Goal: Task Accomplishment & Management: Complete application form

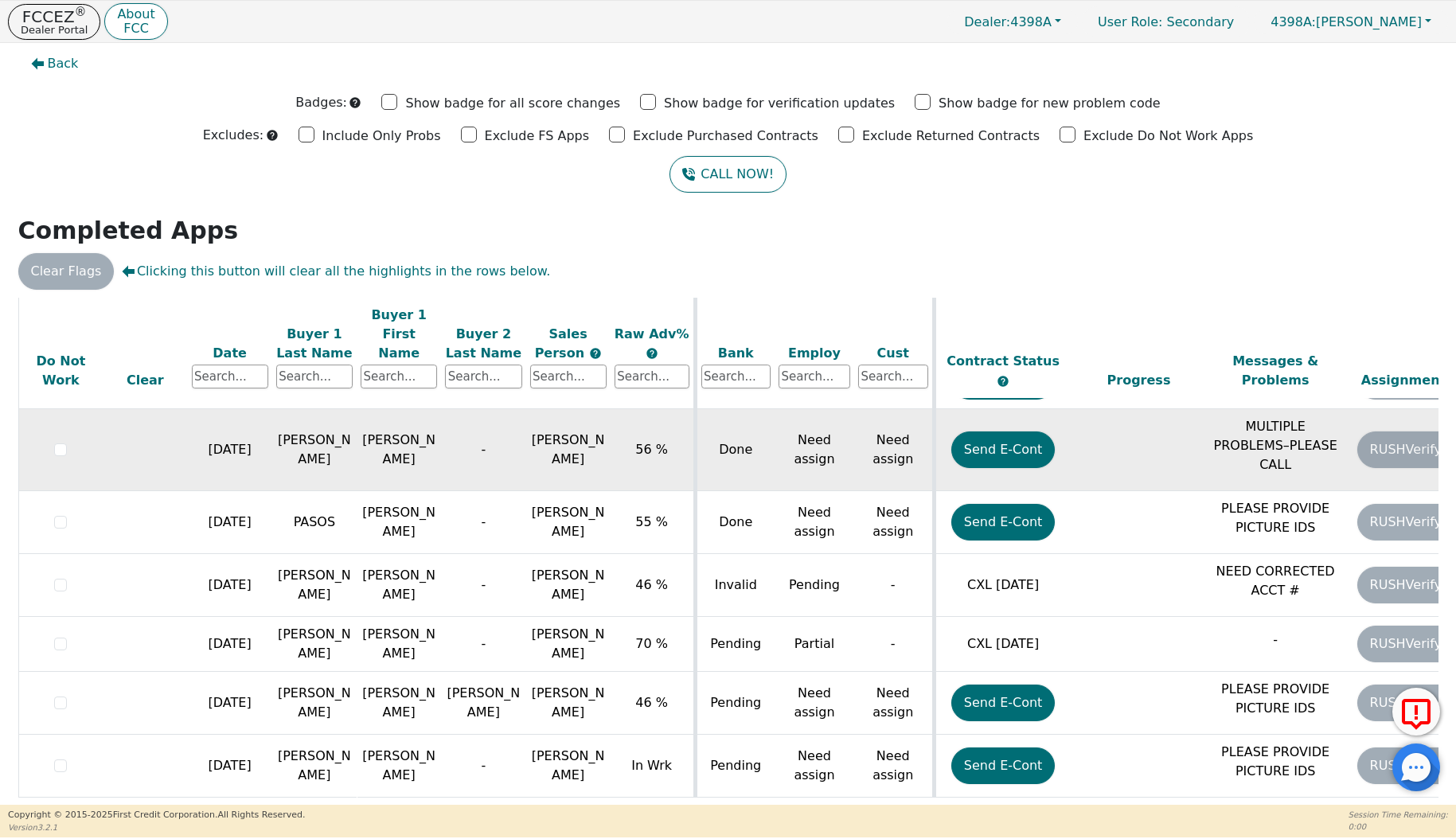
scroll to position [1, 0]
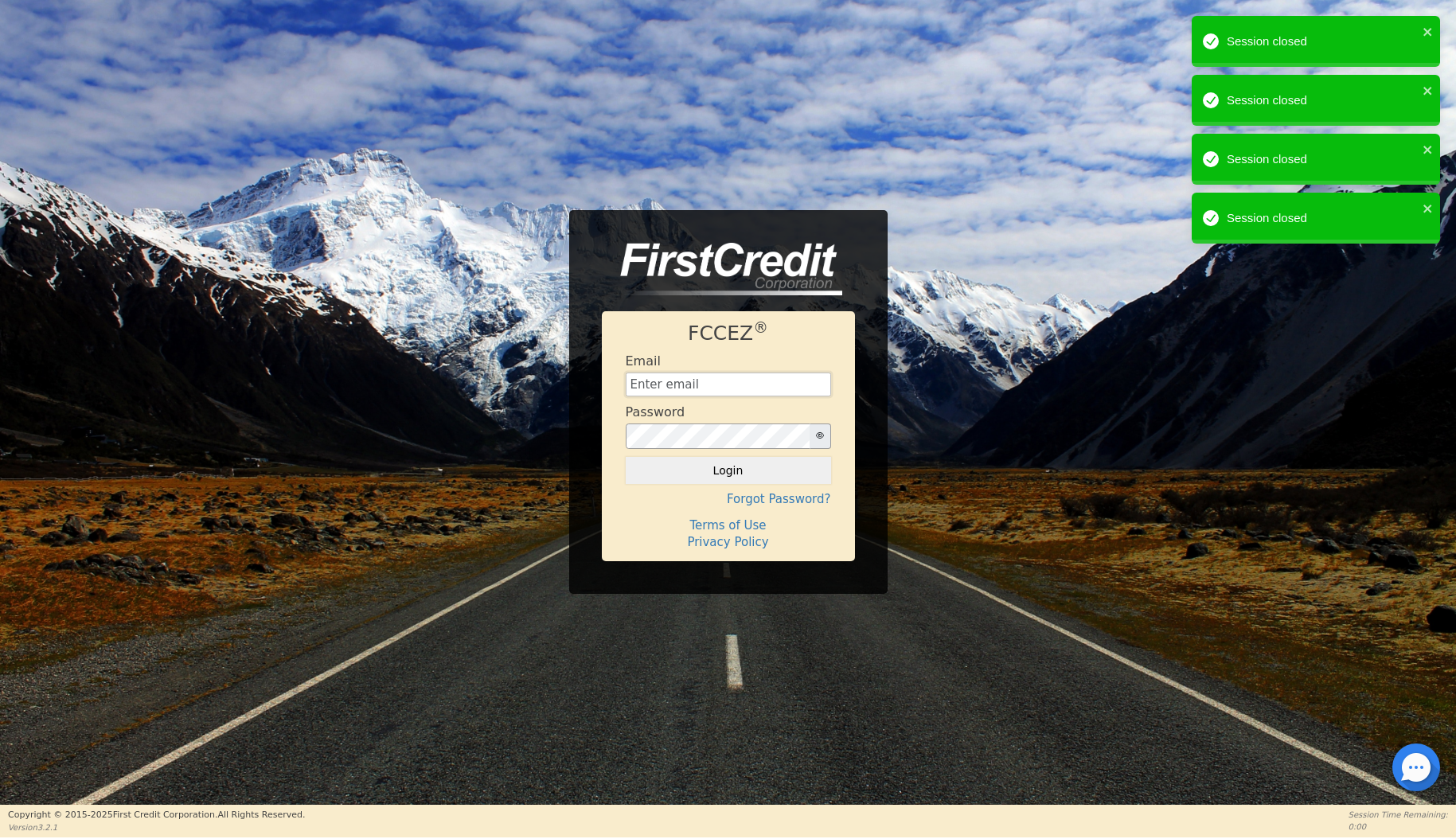
click at [777, 390] on input "text" at bounding box center [728, 385] width 205 height 24
type input "[EMAIL_ADDRESS][DOMAIN_NAME]"
click at [772, 470] on button "Login" at bounding box center [728, 470] width 205 height 27
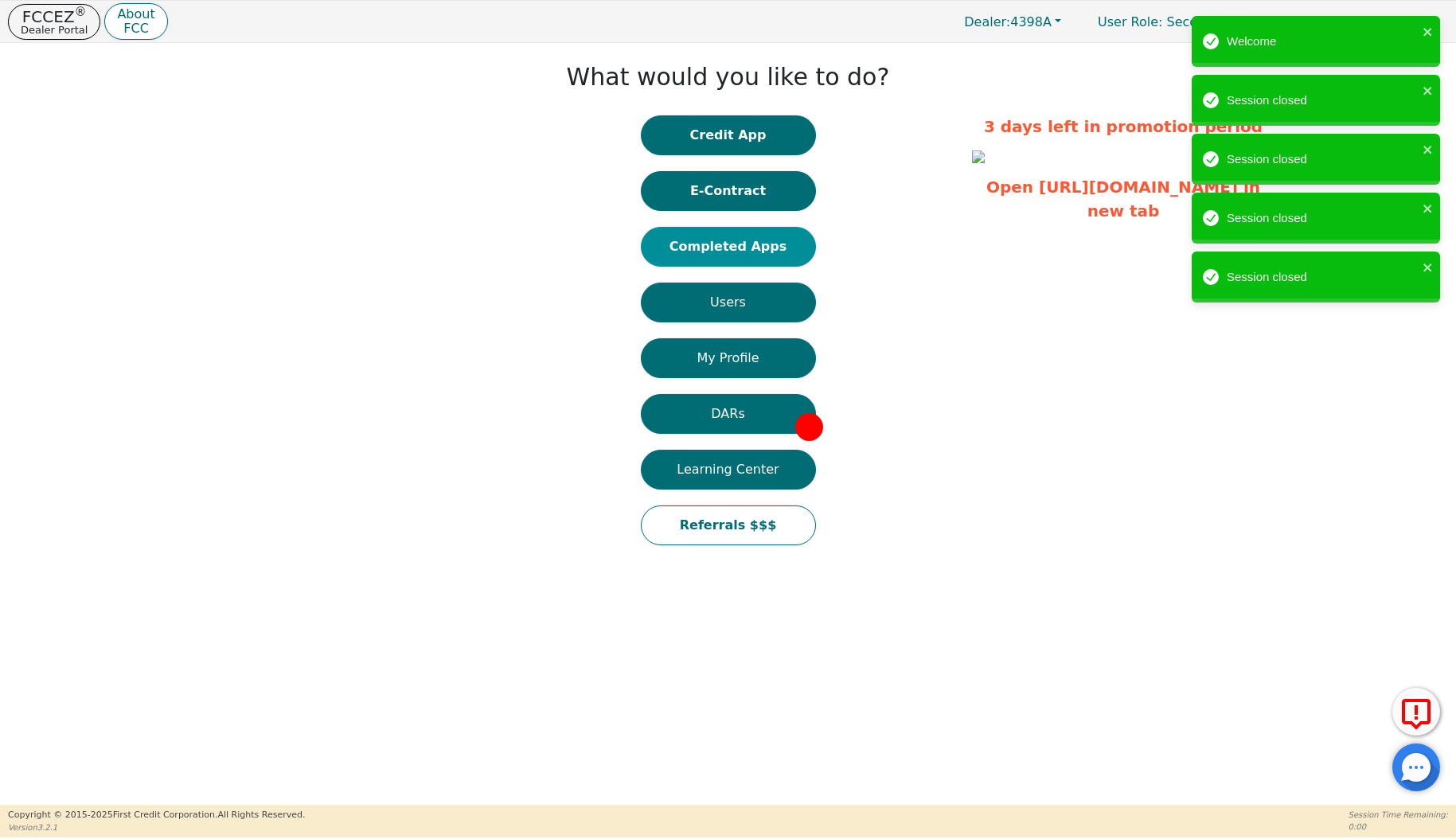
click at [766, 259] on button "Completed Apps" at bounding box center [728, 247] width 175 height 40
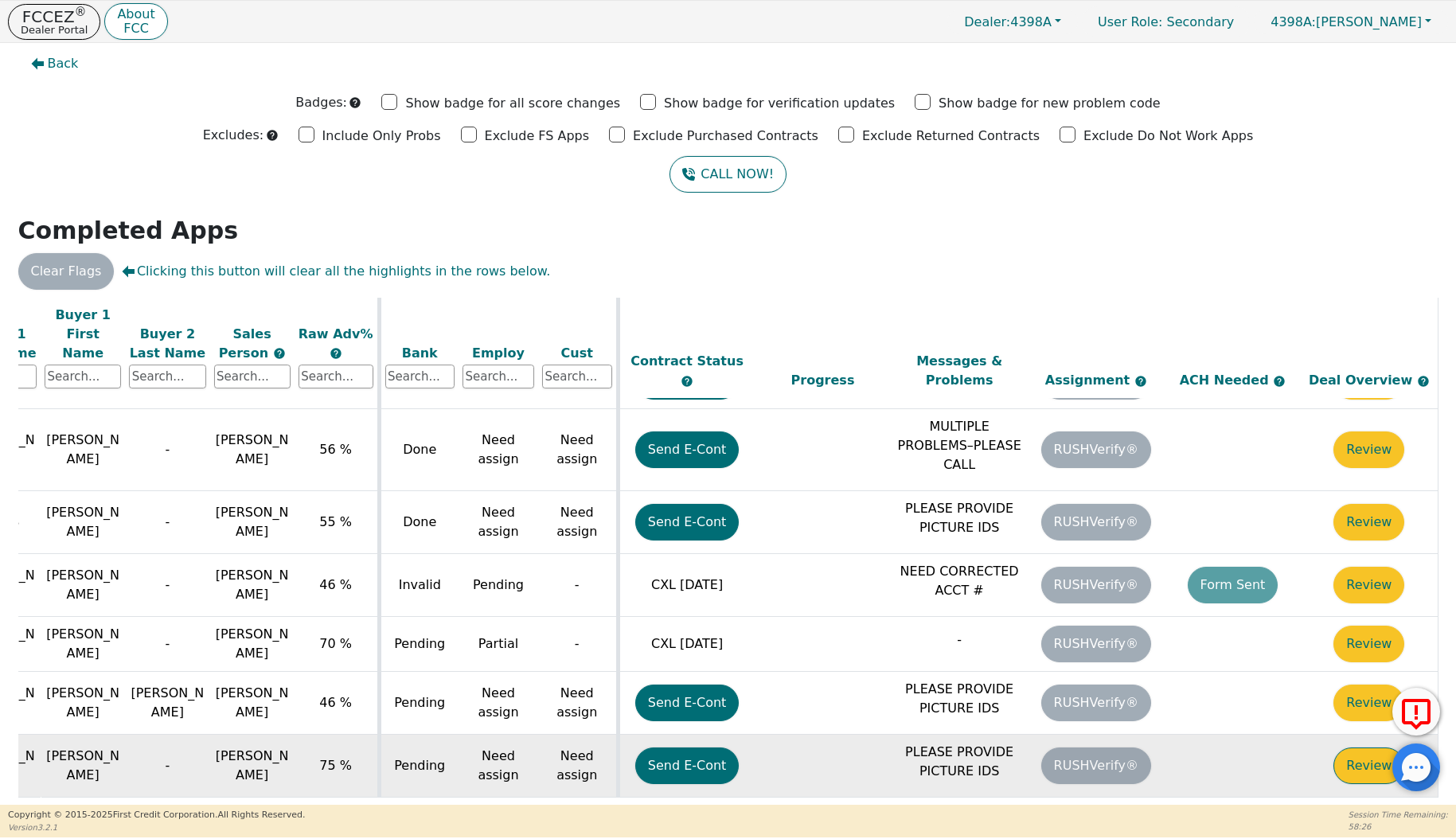
scroll to position [839, 326]
click at [1346, 748] on button "Review" at bounding box center [1369, 765] width 71 height 36
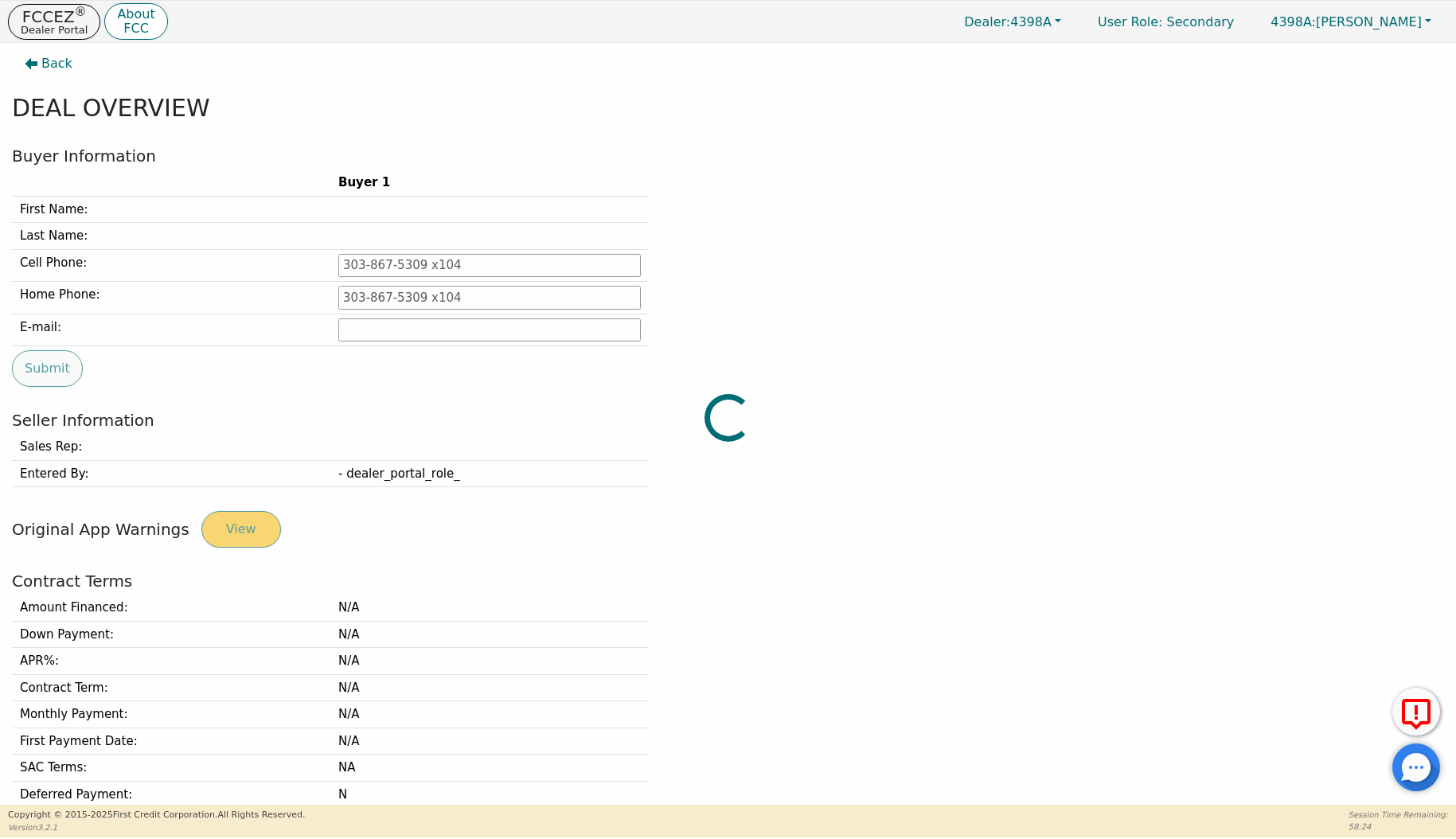
type input "[PHONE_NUMBER]"
type input "[EMAIL_ADDRESS][DOMAIN_NAME]"
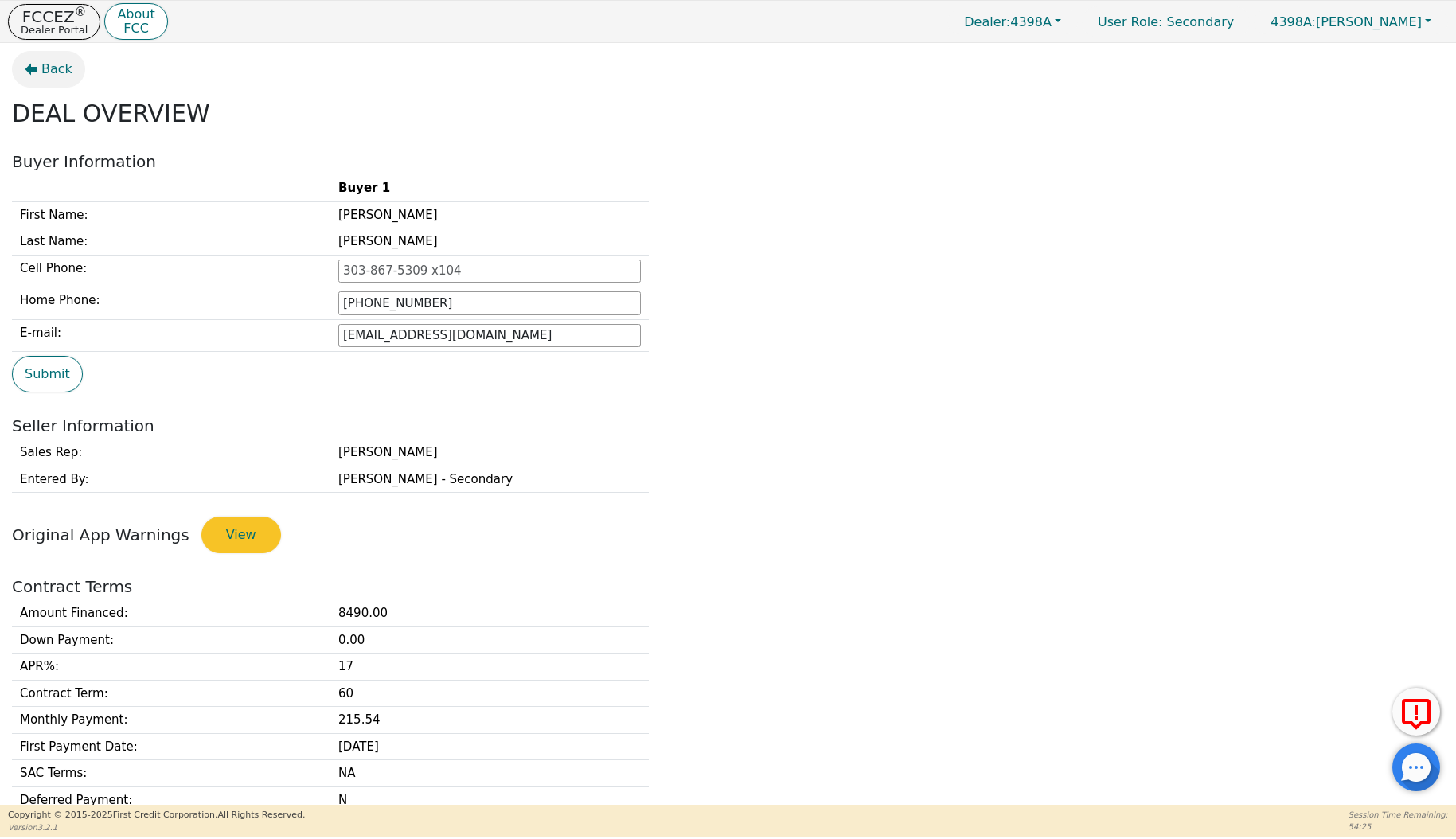
click at [58, 61] on span "Back" at bounding box center [57, 70] width 31 height 19
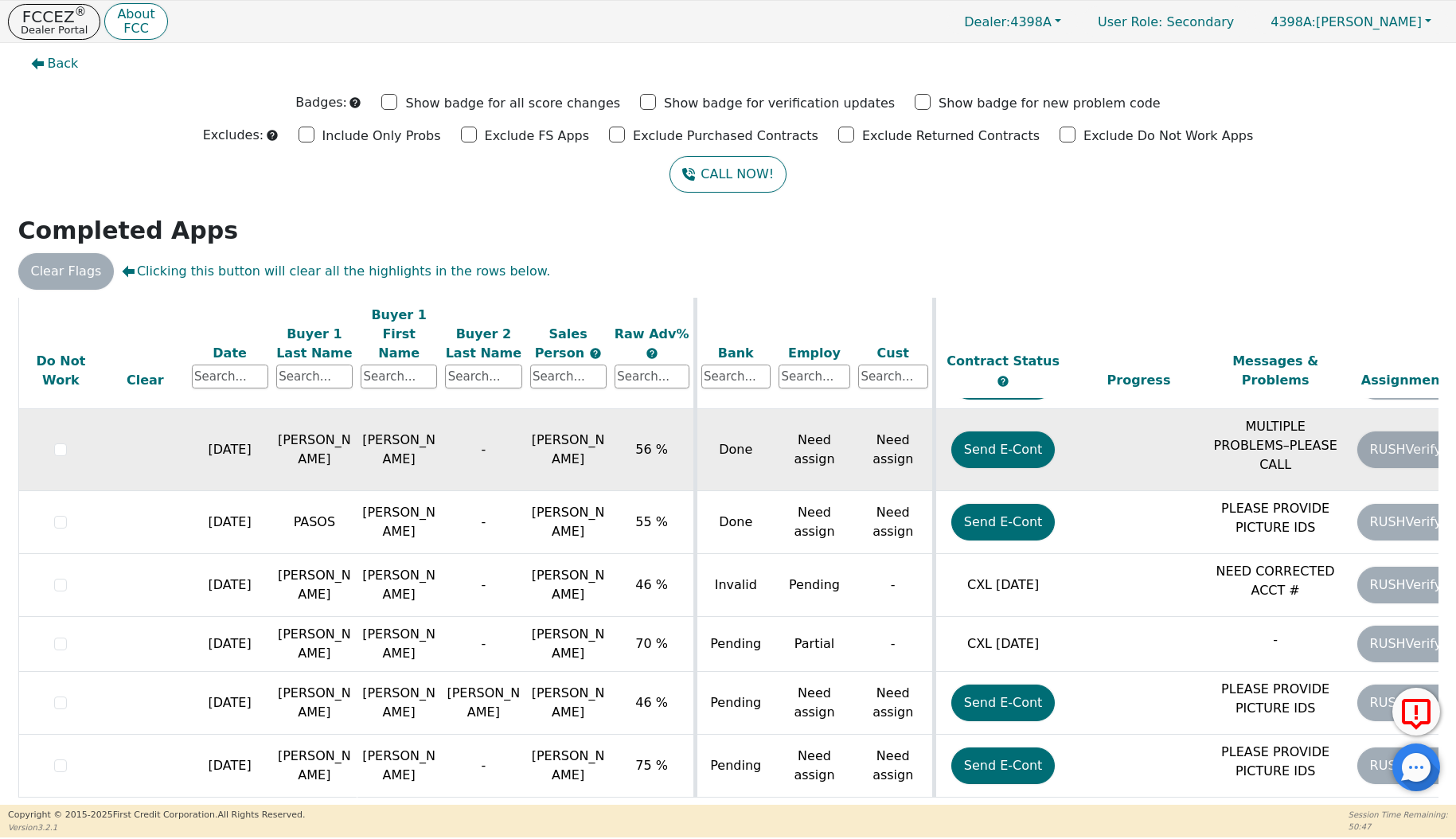
scroll to position [6, 0]
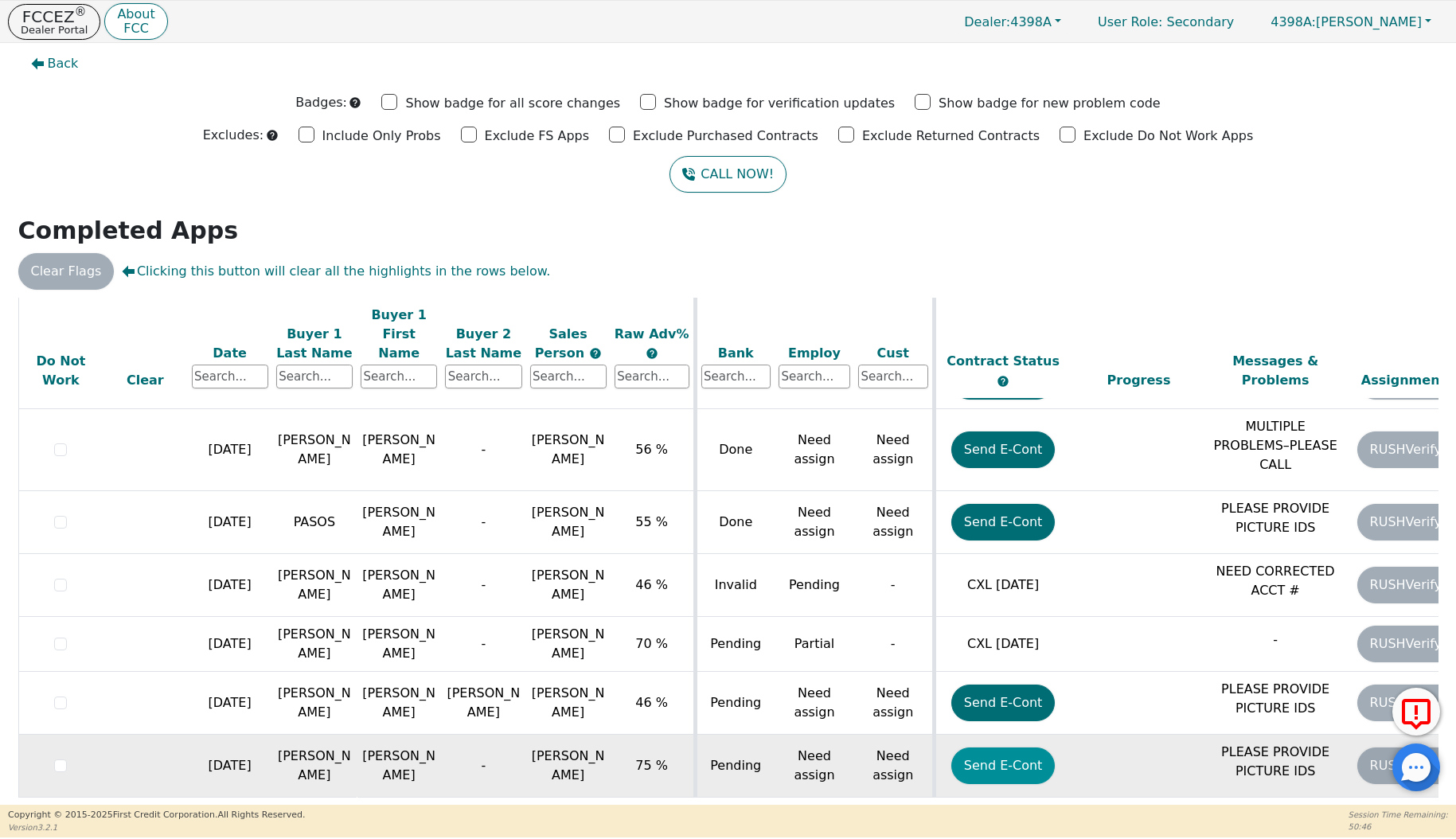
click at [1020, 748] on button "Send E-Cont" at bounding box center [1003, 765] width 104 height 36
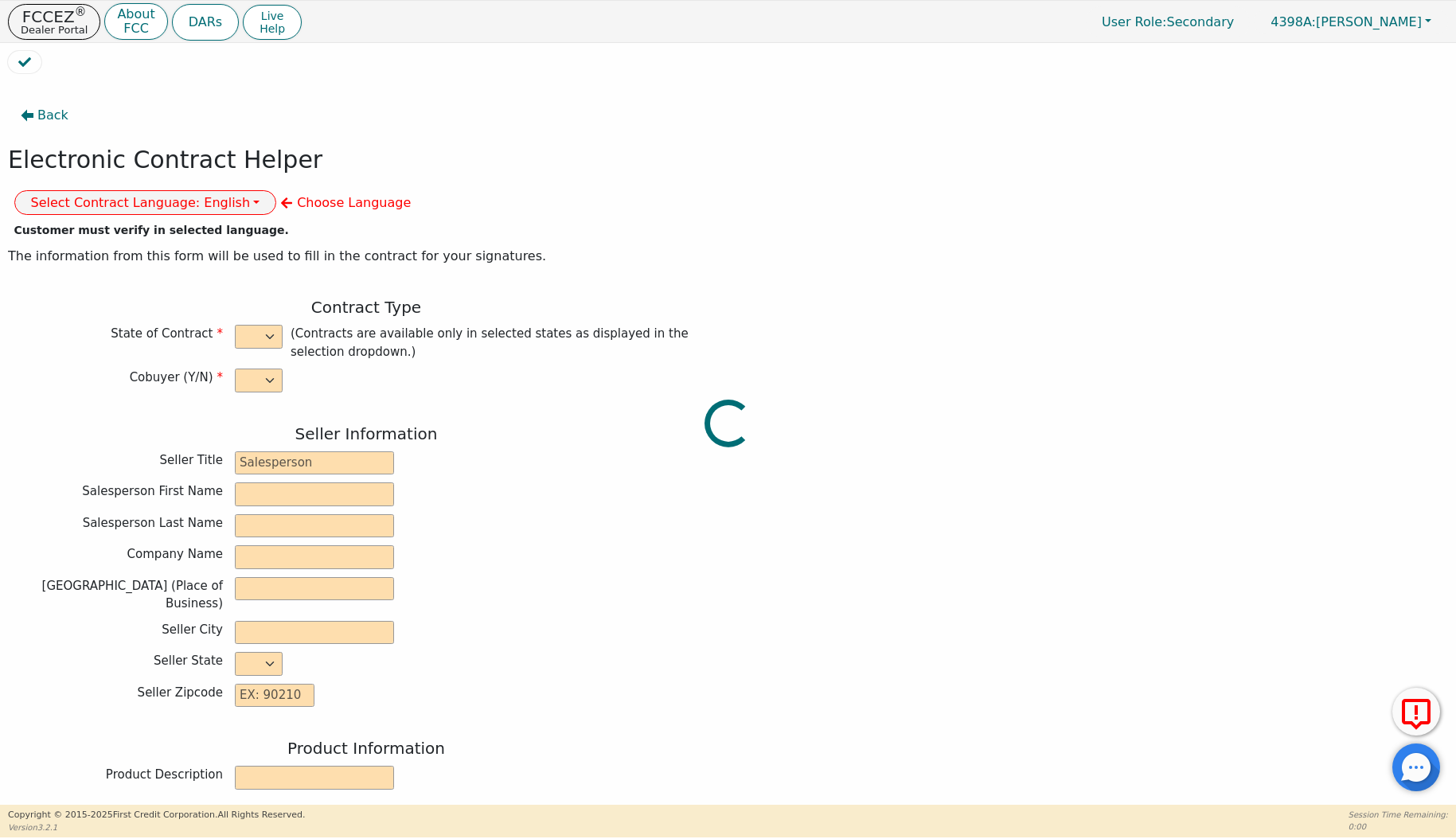
select select "n"
type input "Credit Department"
type input "[PERSON_NAME]"
type input "INTEGRITY SOLUTIONS [US_STATE]"
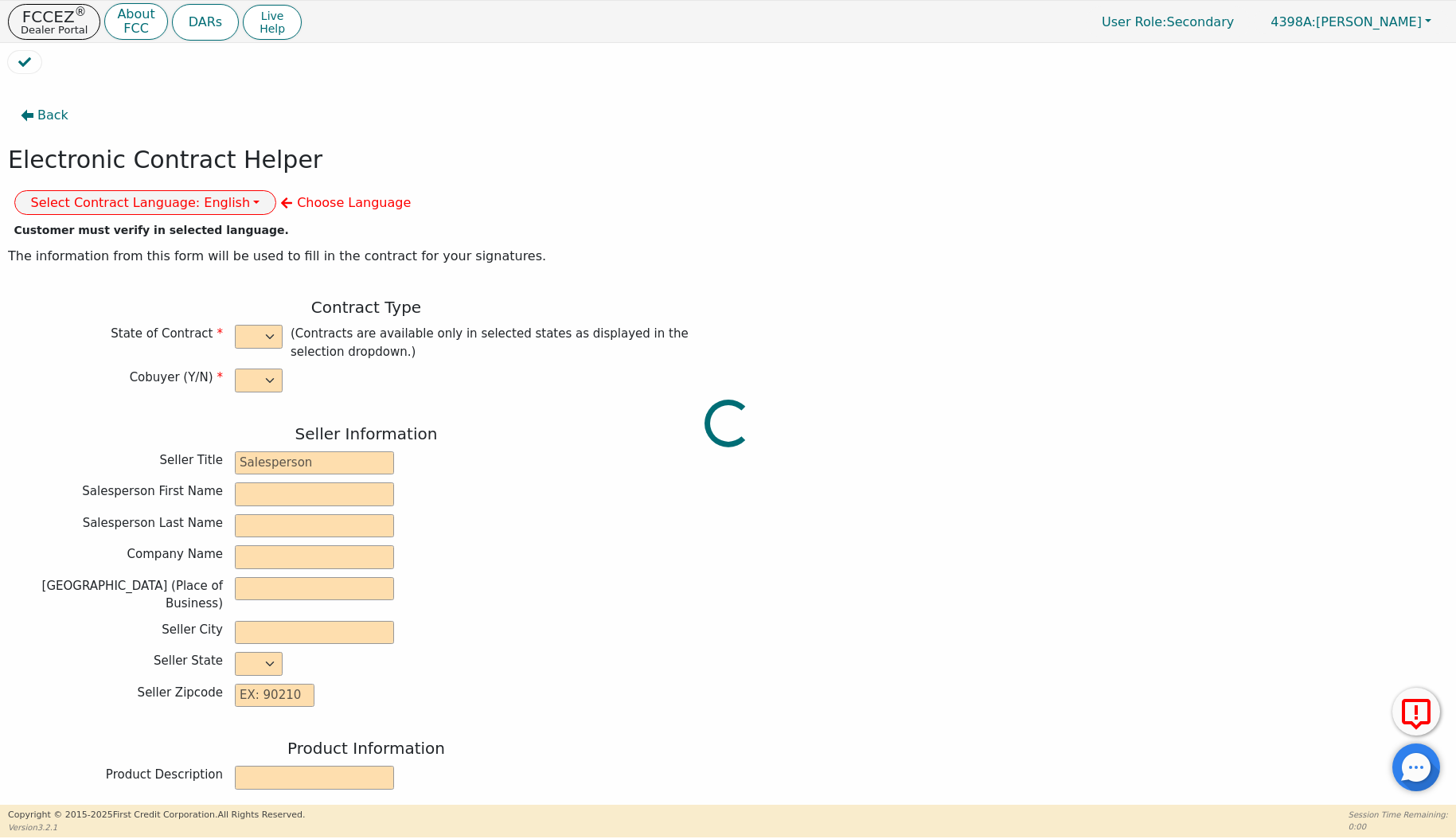
type input "[STREET_ADDRESS]"
type input "ORLANDO"
select select "FL"
type input "32819"
type input "[PERSON_NAME]"
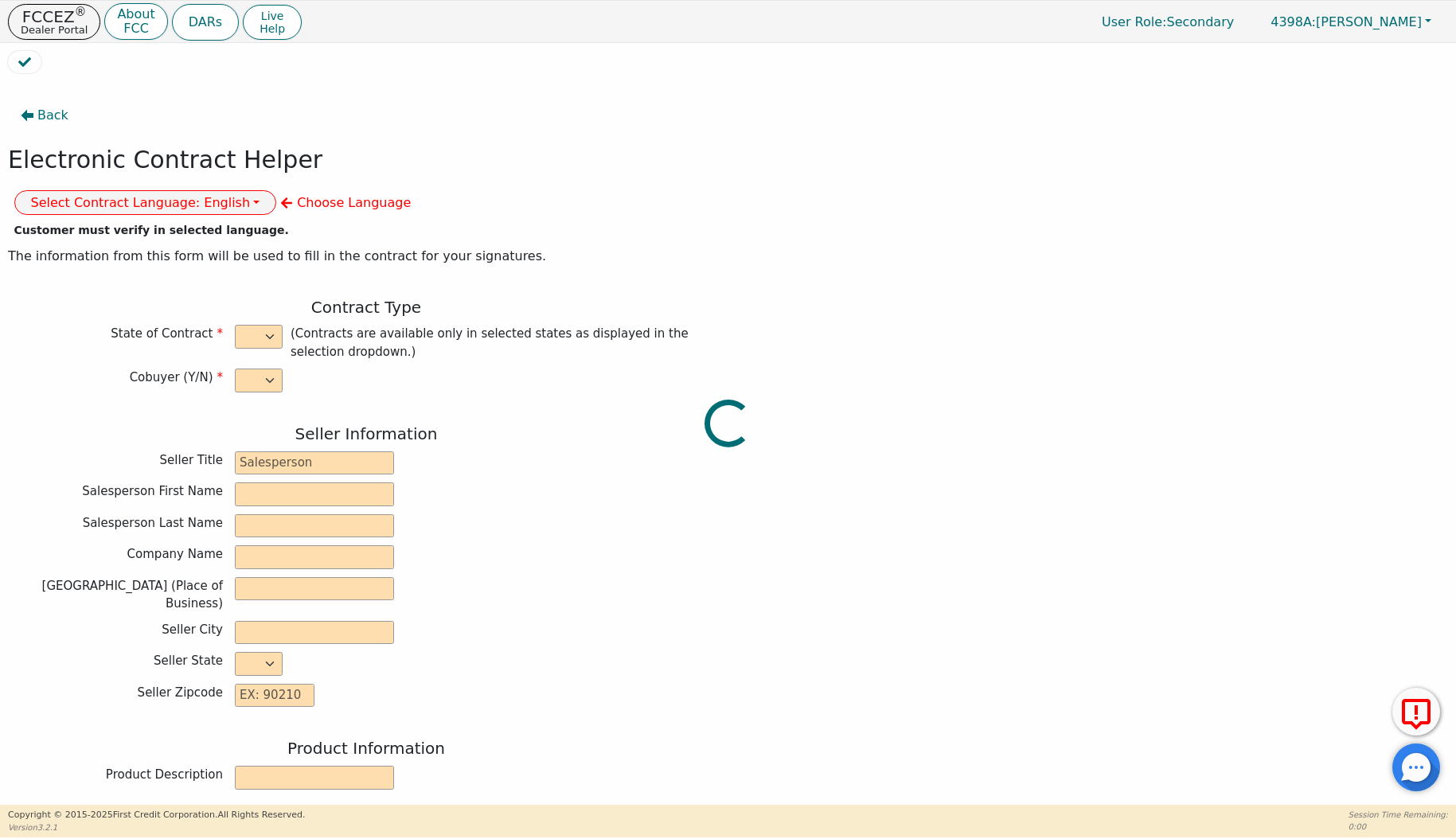
type input "[PERSON_NAME]"
type input "[EMAIL_ADDRESS][DOMAIN_NAME]"
type input "[STREET_ADDRESS][PERSON_NAME]"
type input "GARLAND"
select select "[GEOGRAPHIC_DATA]"
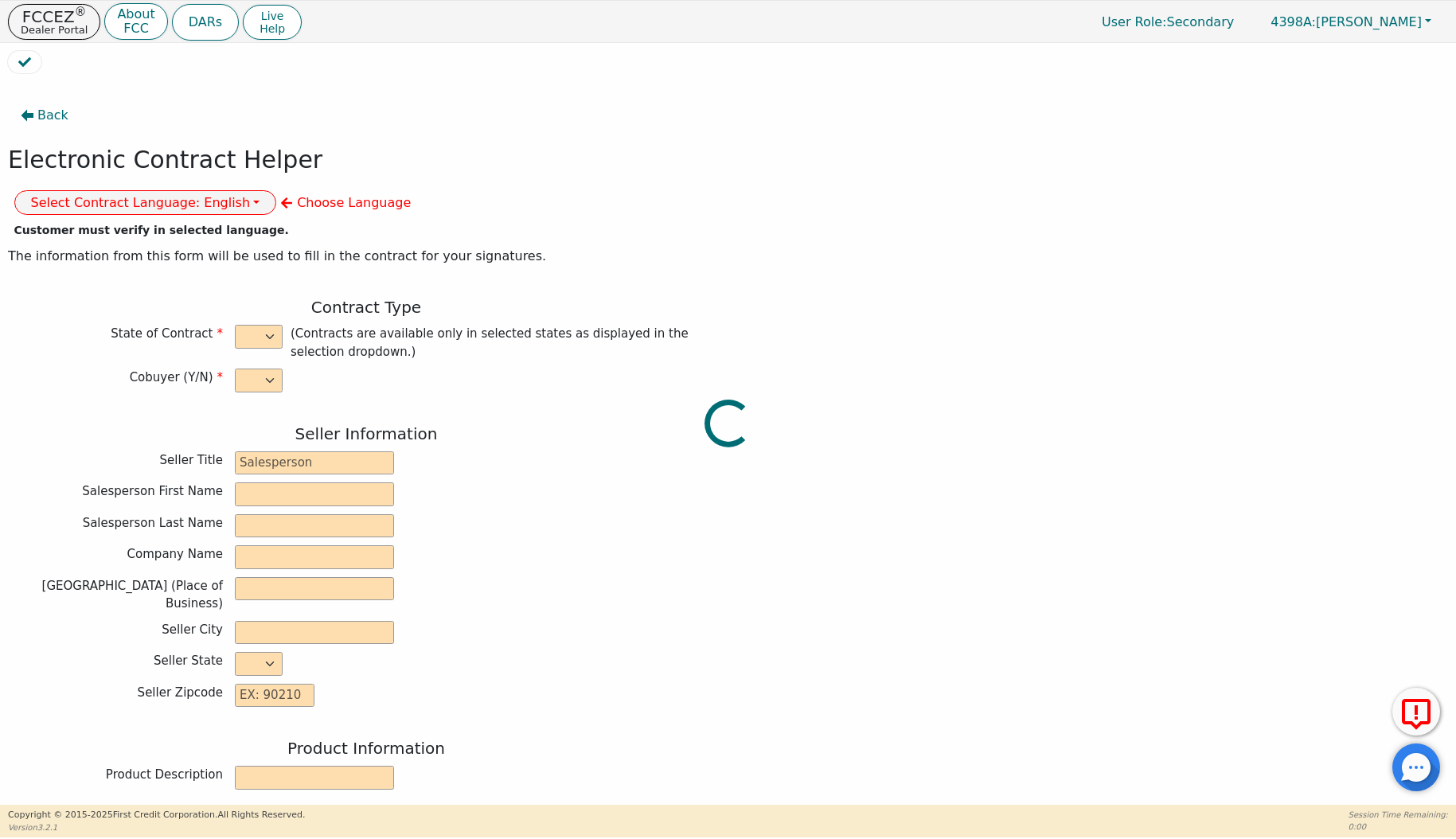
type input "75041"
type input "[DATE]"
type input "17.99"
type input "[DATE]"
type input "60"
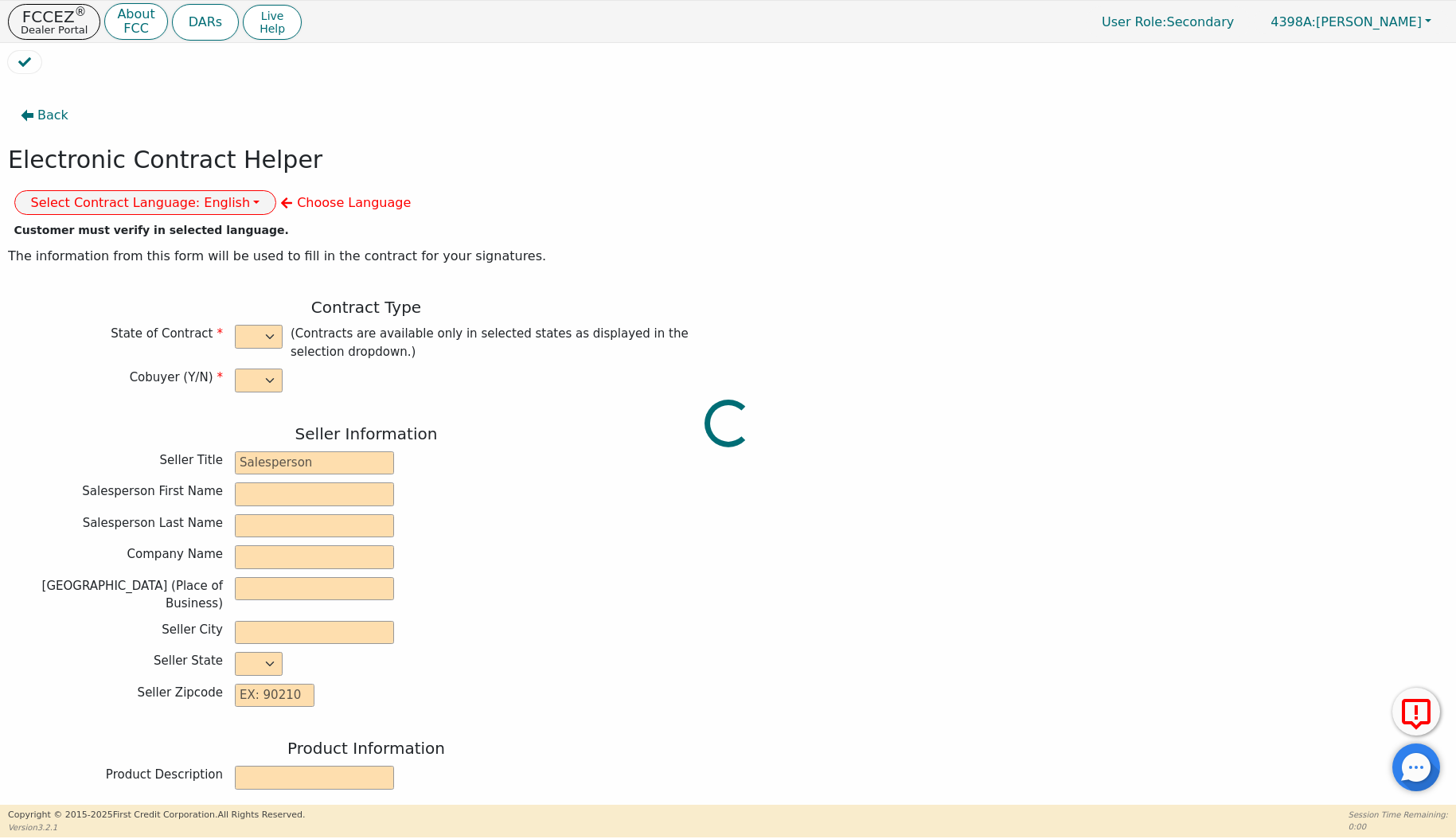
type input "0"
type input "[CREDIT_CARD_NUMBER]"
type input "8490.00"
type input "0.00"
type input "8490.00"
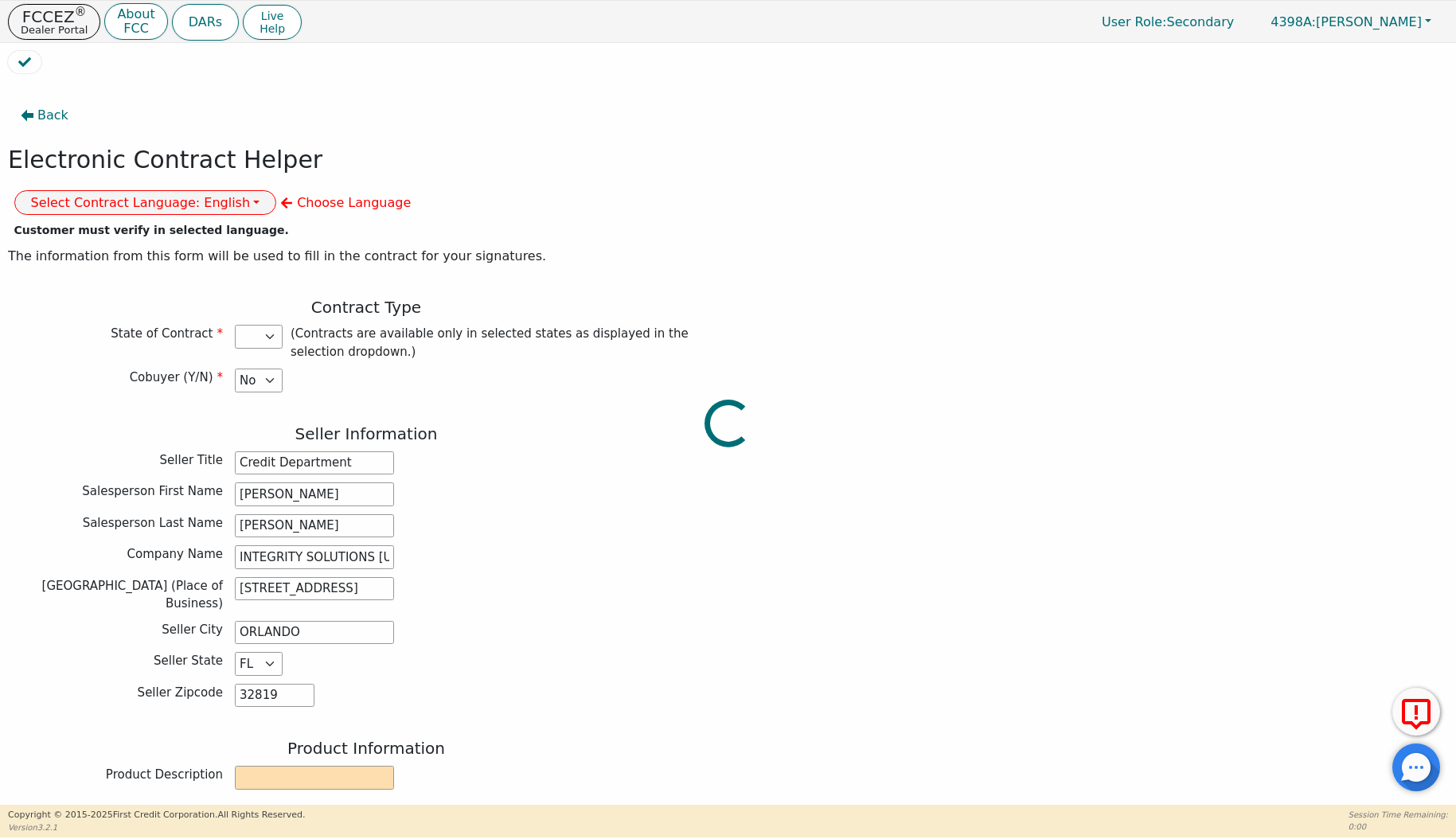
select select "FL"
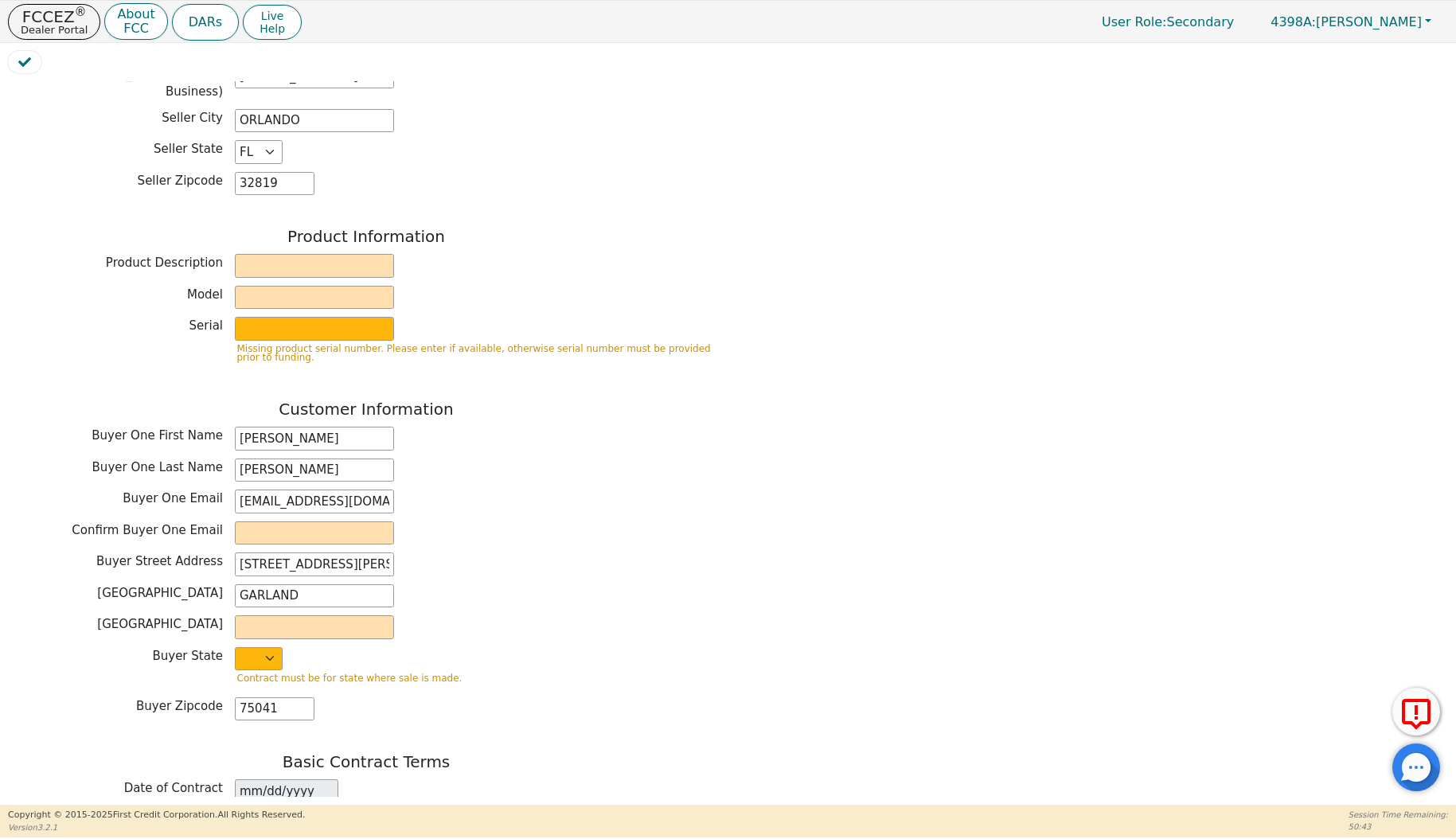
scroll to position [550, 0]
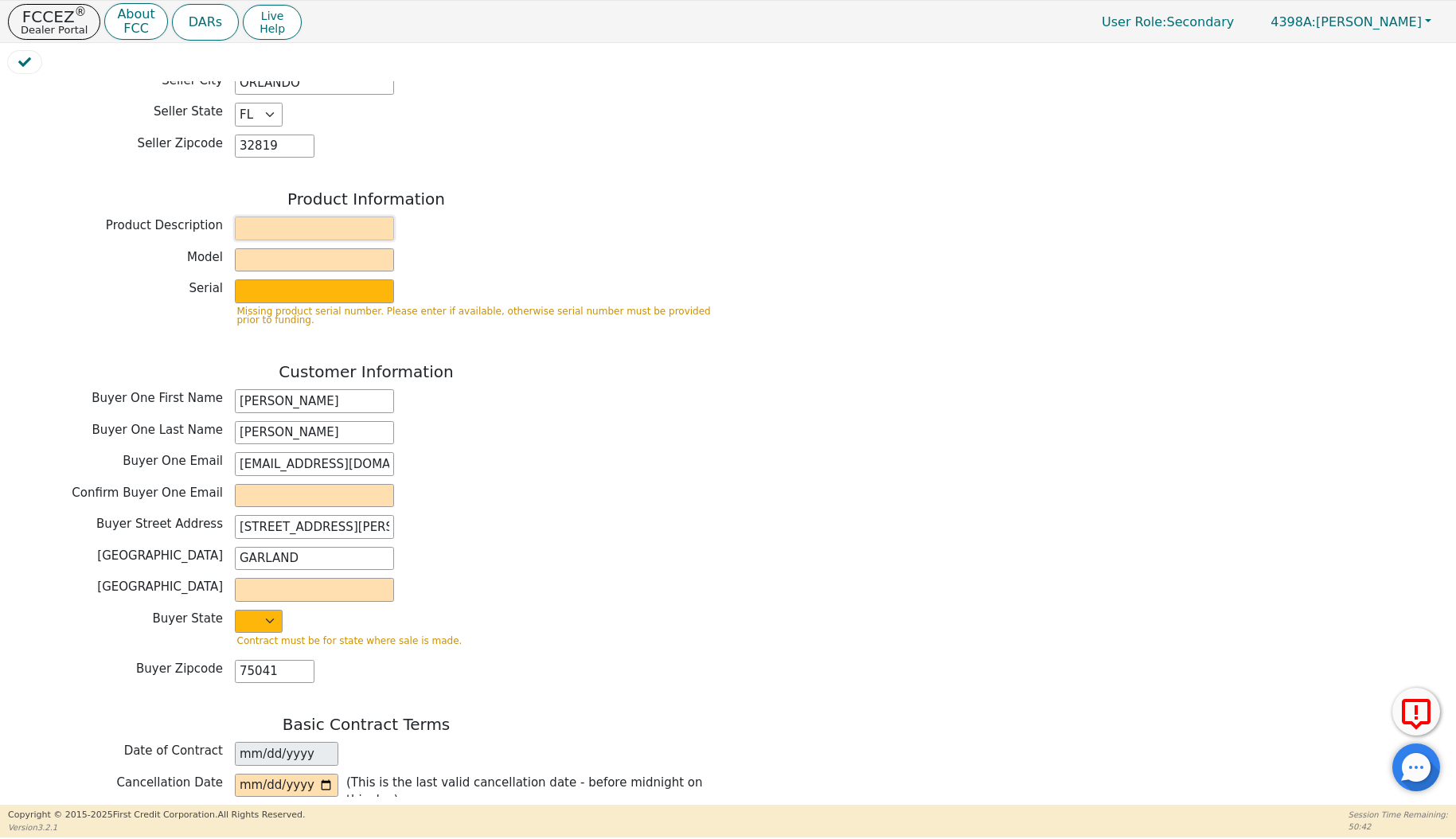
click at [331, 217] on input "text" at bounding box center [314, 229] width 159 height 24
type input "RRR"
click at [331, 248] on input "text" at bounding box center [314, 260] width 159 height 24
type input "RR"
click at [320, 280] on input "R" at bounding box center [314, 292] width 159 height 24
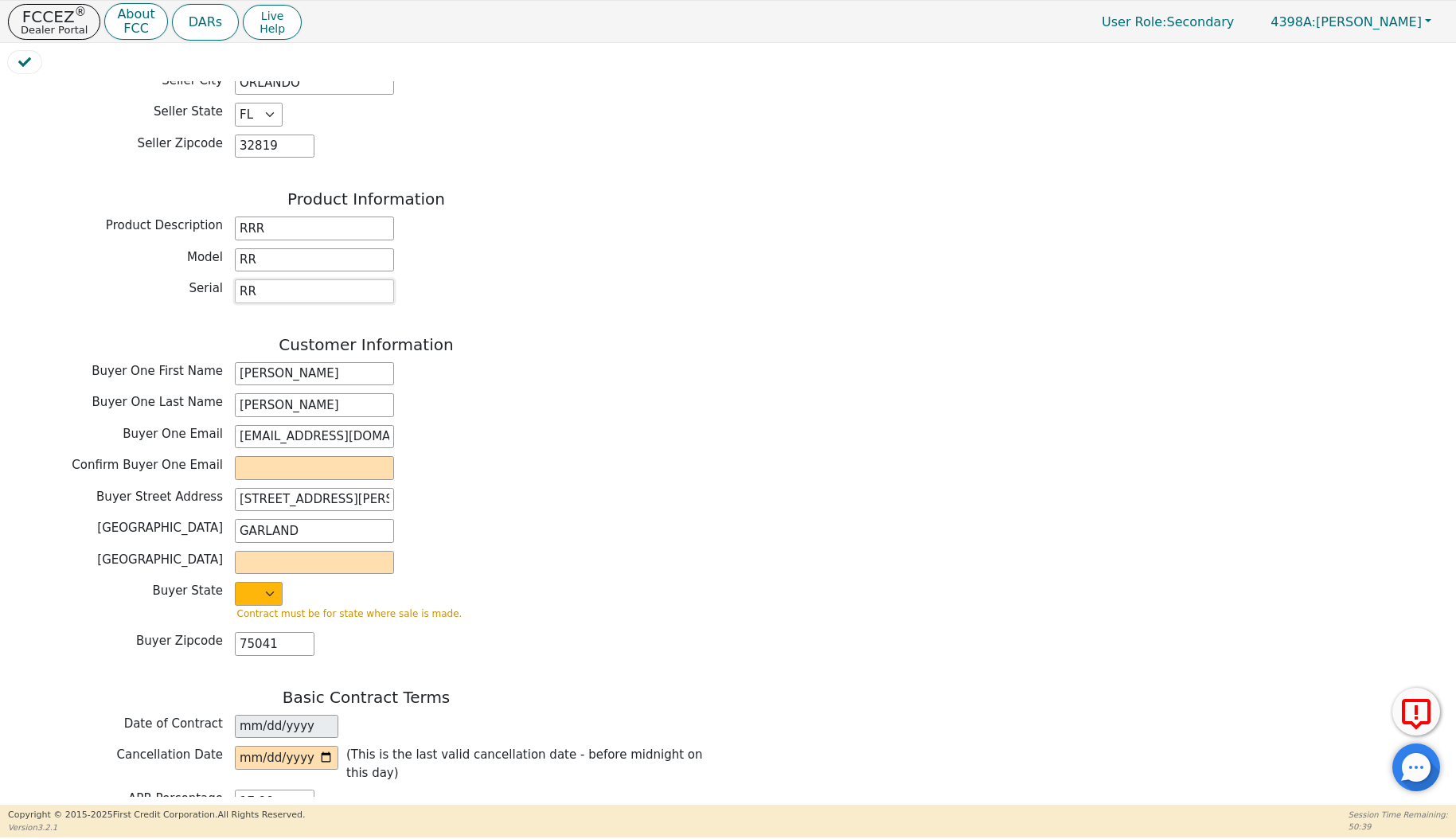
type input "RR"
drag, startPoint x: 238, startPoint y: 386, endPoint x: 641, endPoint y: 420, distance: 404.4
paste input "[EMAIL_ADDRESS][DOMAIN_NAME]"
type input "[EMAIL_ADDRESS][DOMAIN_NAME]"
click at [313, 551] on input "D" at bounding box center [314, 563] width 159 height 24
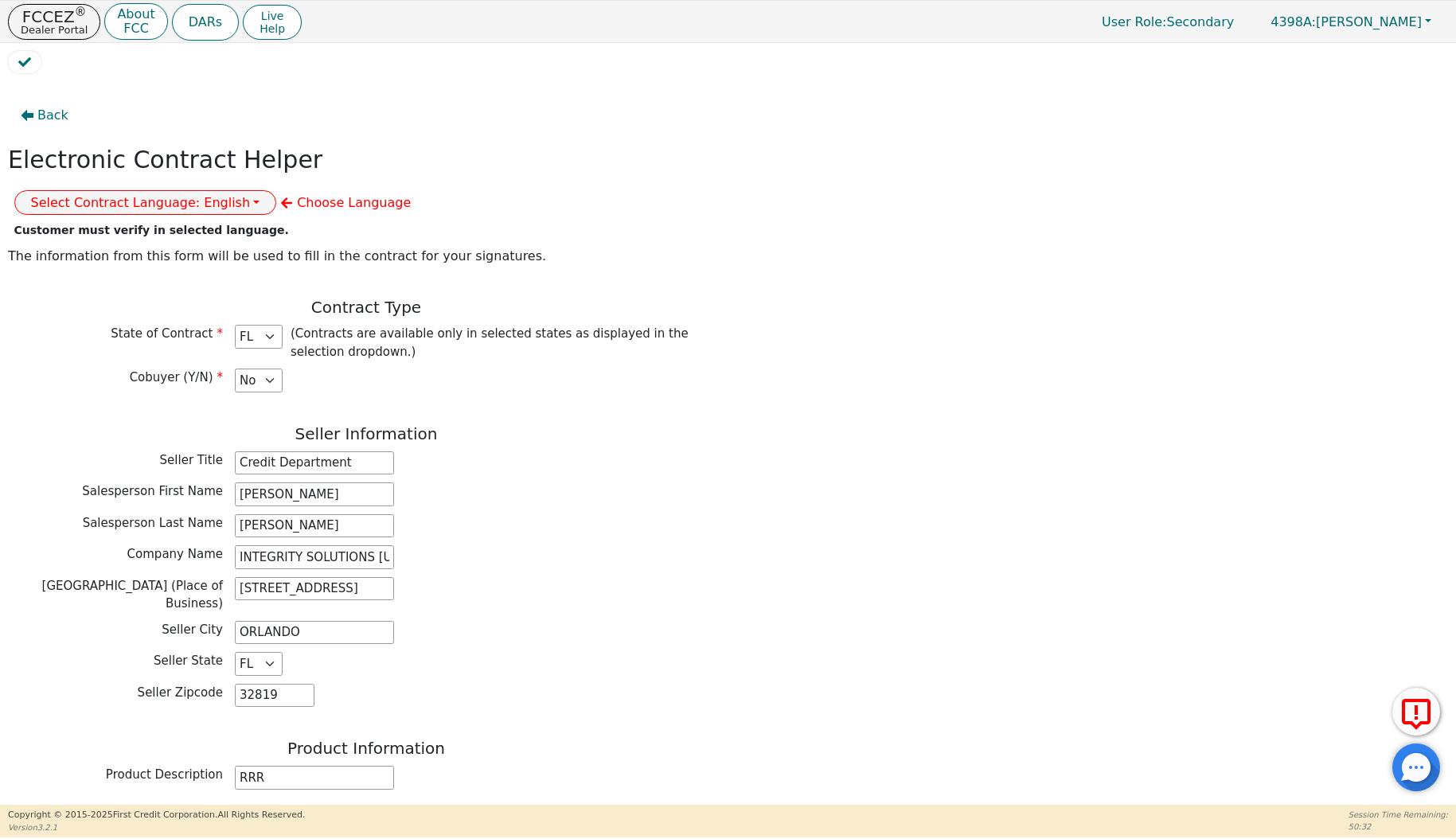
scroll to position [0, 0]
type input "D"
select select "[GEOGRAPHIC_DATA]"
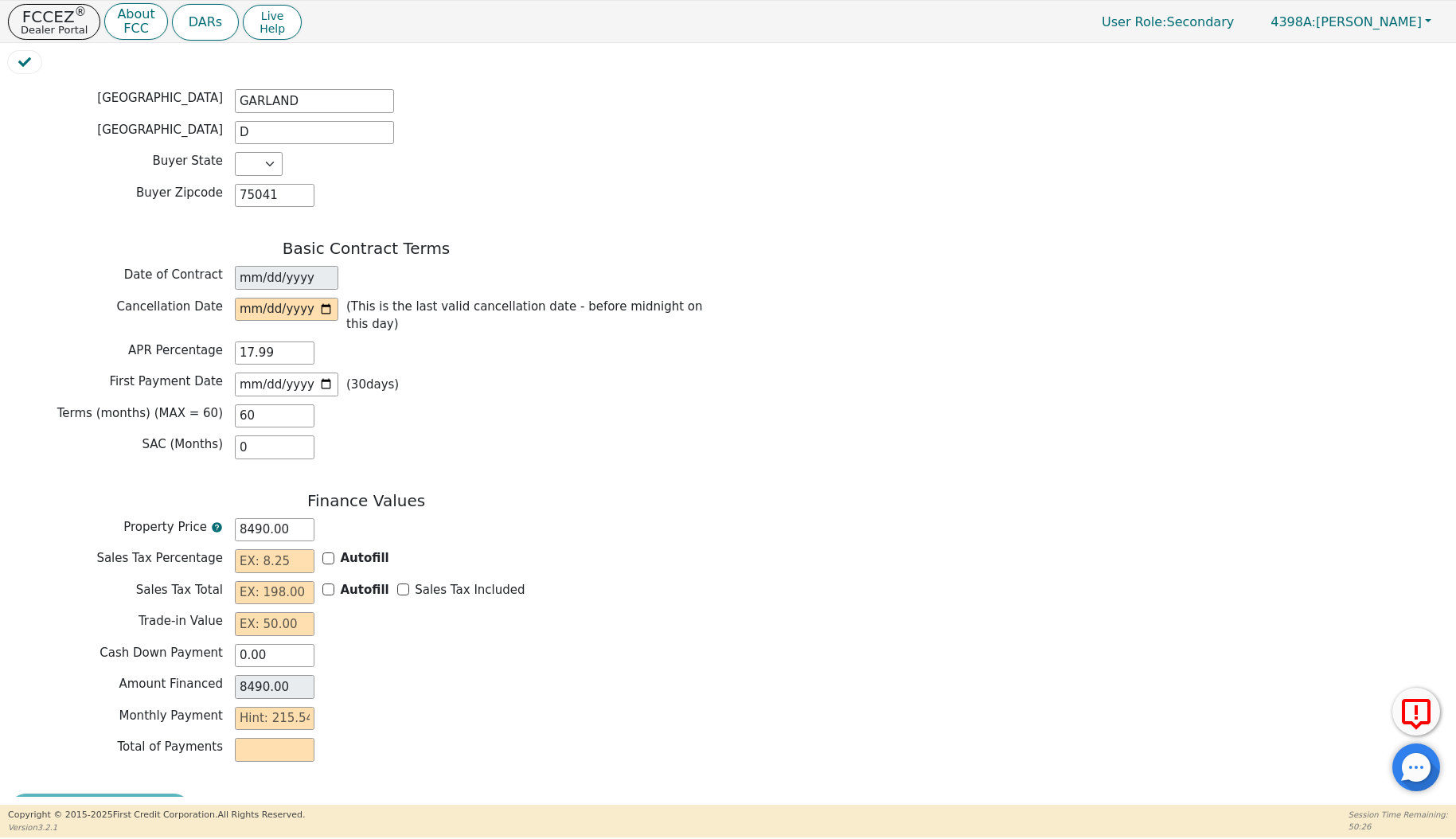
scroll to position [978, 0]
drag, startPoint x: 280, startPoint y: 604, endPoint x: 109, endPoint y: 601, distance: 171.0
click at [107, 646] on div "Cash Down Payment 0.00" at bounding box center [366, 658] width 717 height 24
type input "2"
type input "8488.00"
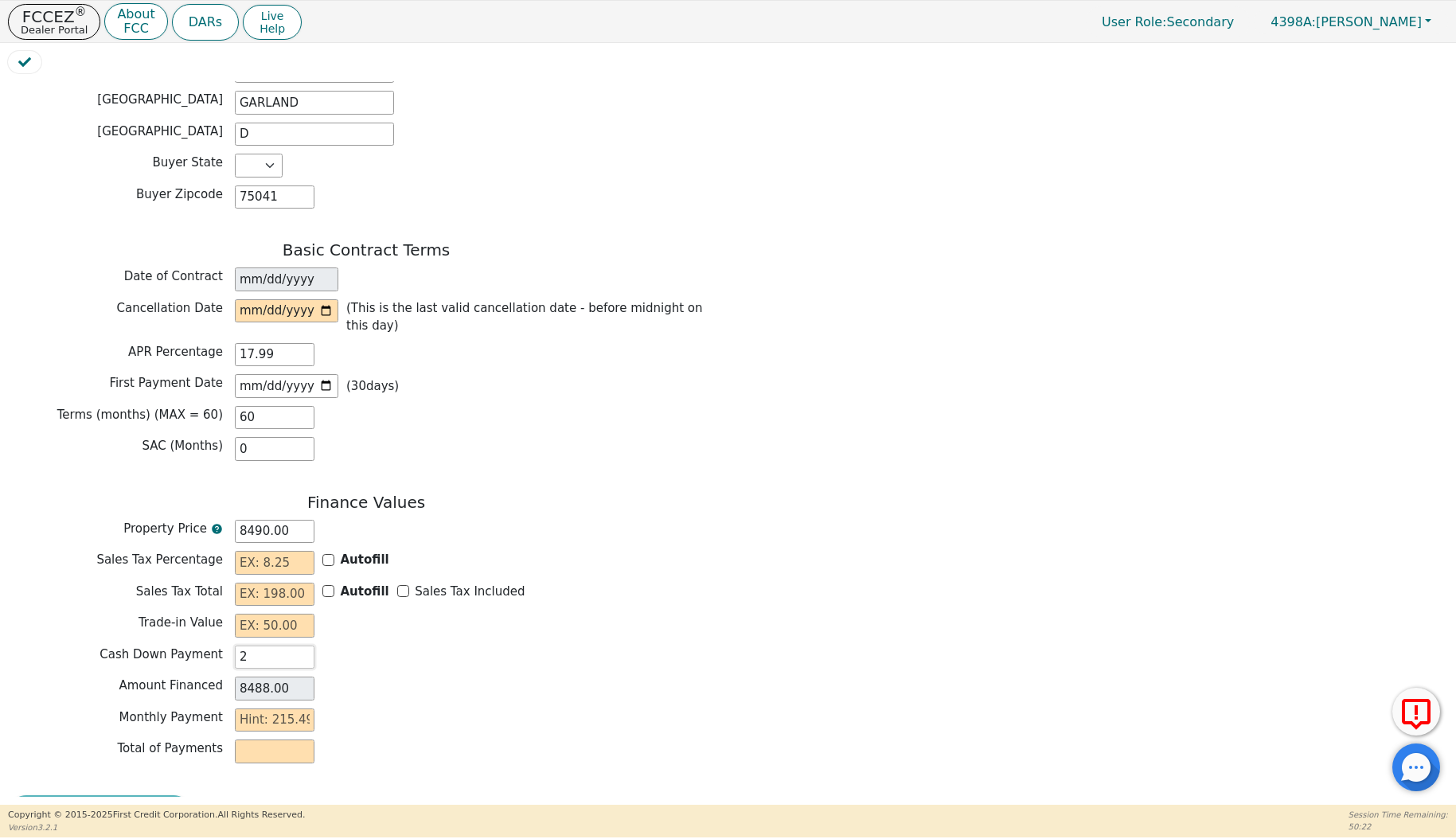
type input "20"
type input "8470.00"
type input "200"
type input "8290.00"
type input "2000"
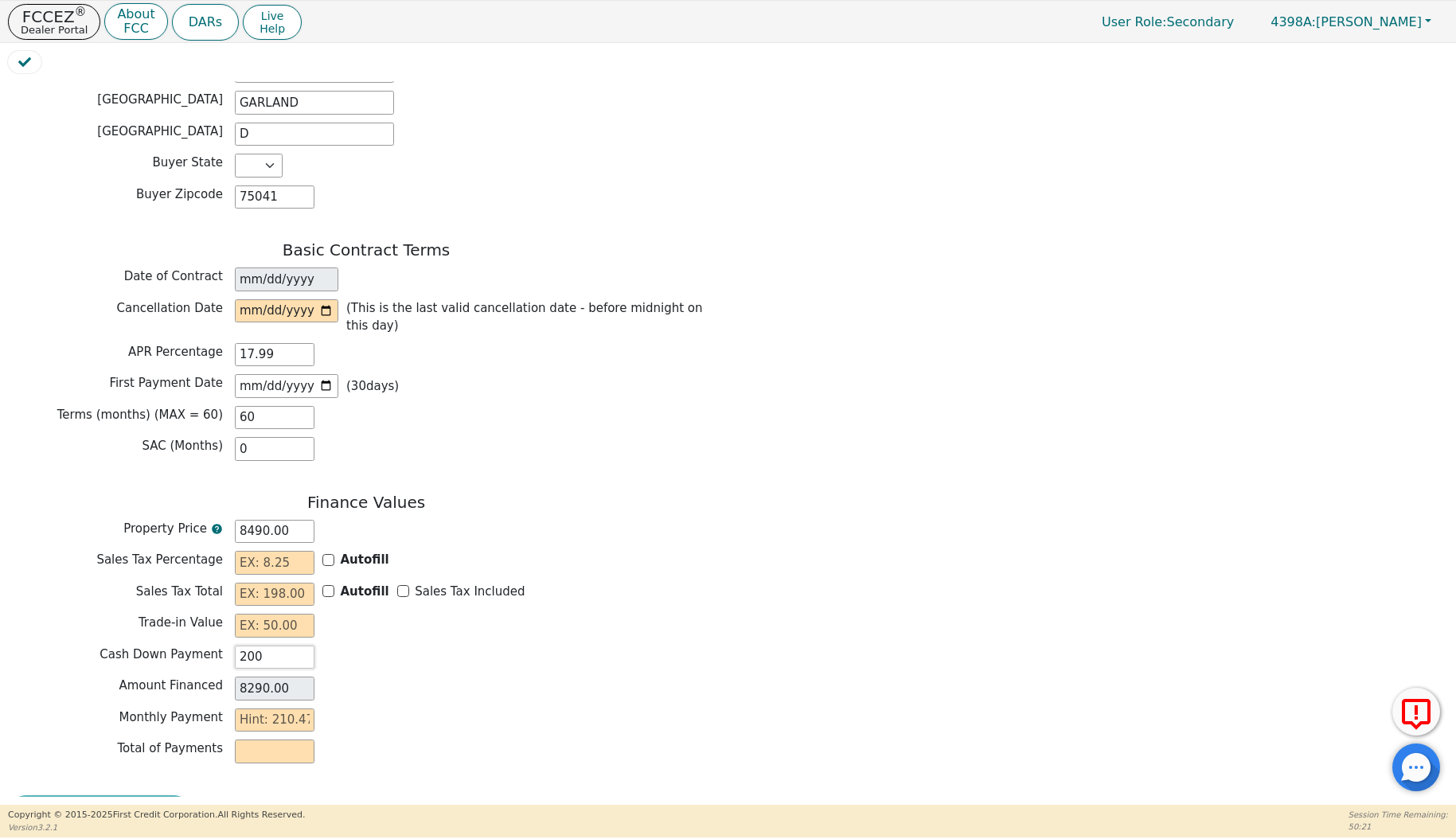
type input "6490.00"
type input "2000.00"
click at [306, 709] on input "text" at bounding box center [275, 721] width 80 height 24
